Goal: Entertainment & Leisure: Consume media (video, audio)

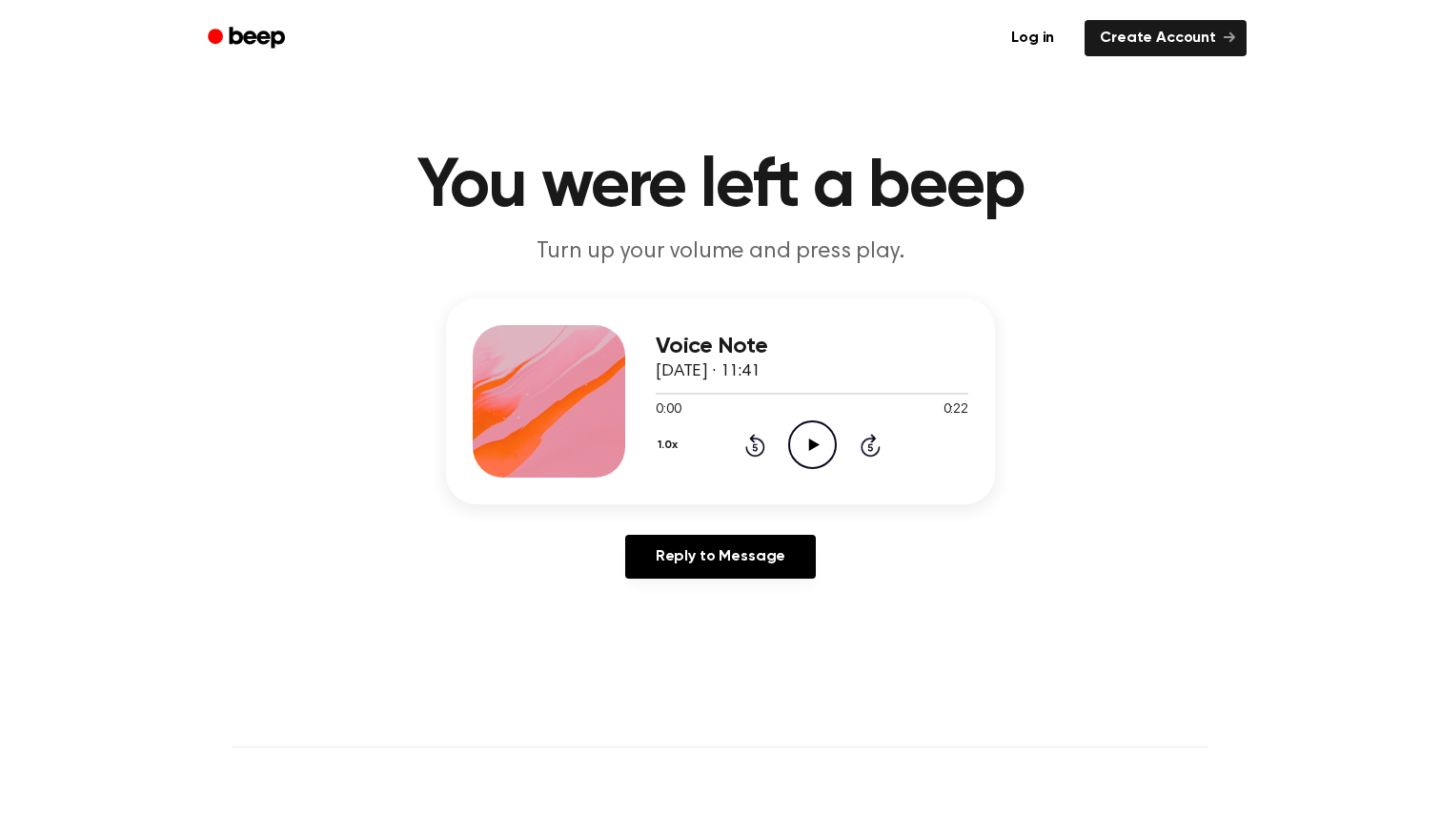
click at [811, 436] on icon "Play Audio" at bounding box center [812, 444] width 49 height 49
click at [819, 444] on icon "Pause Audio" at bounding box center [812, 444] width 49 height 49
drag, startPoint x: 944, startPoint y: 392, endPoint x: 645, endPoint y: 392, distance: 299.3
click at [645, 392] on div "Voice Note 9 September 2025 · 11:41 0:21 0:22 Your browser does not support the…" at bounding box center [720, 401] width 549 height 206
click at [651, 387] on div "Voice Note 9 September 2025 · 11:41 0:21 0:22 Your browser does not support the…" at bounding box center [720, 401] width 549 height 206
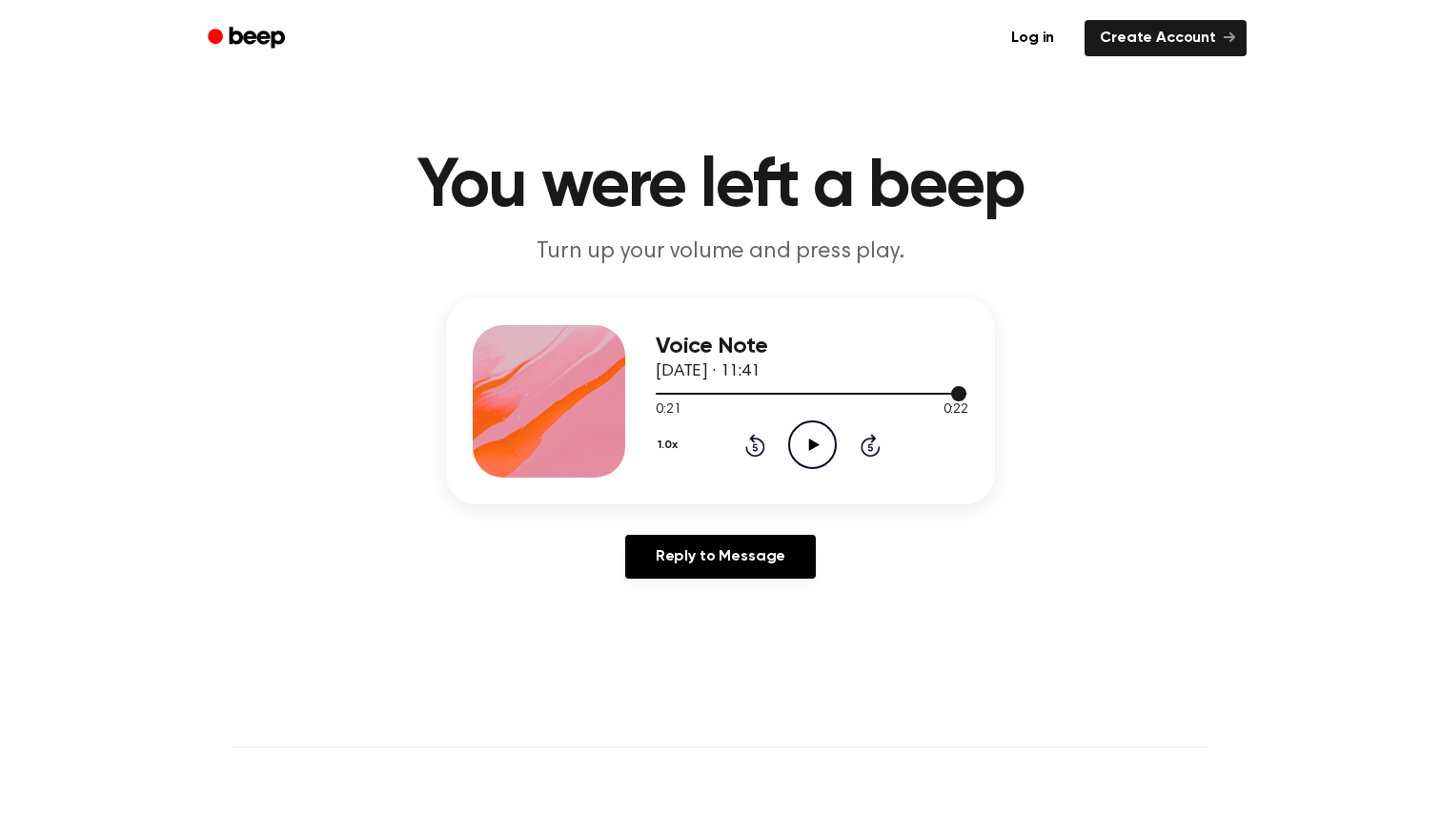
click at [656, 391] on div at bounding box center [812, 392] width 313 height 15
click at [817, 438] on icon "Play Audio" at bounding box center [812, 444] width 49 height 49
click at [820, 448] on icon "Pause Audio" at bounding box center [812, 444] width 49 height 49
